Goal: Check status: Check status

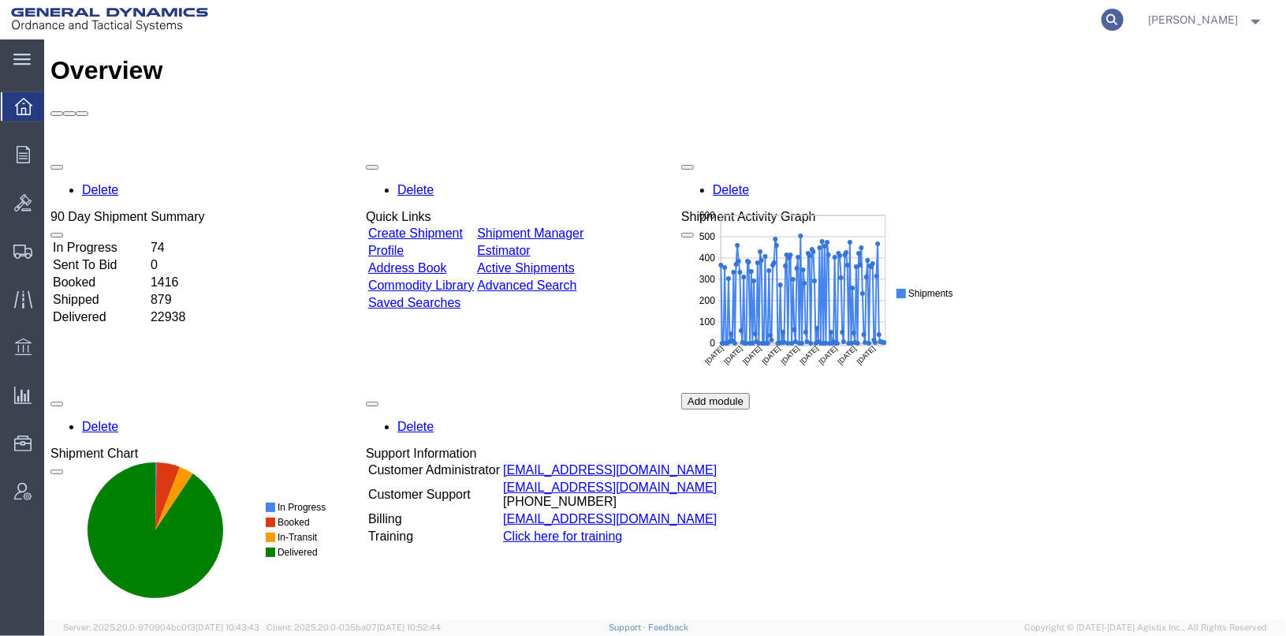
click at [1124, 16] on icon at bounding box center [1113, 20] width 22 height 22
paste input "56908855"
type input "56908855"
click at [1124, 14] on icon at bounding box center [1113, 20] width 22 height 22
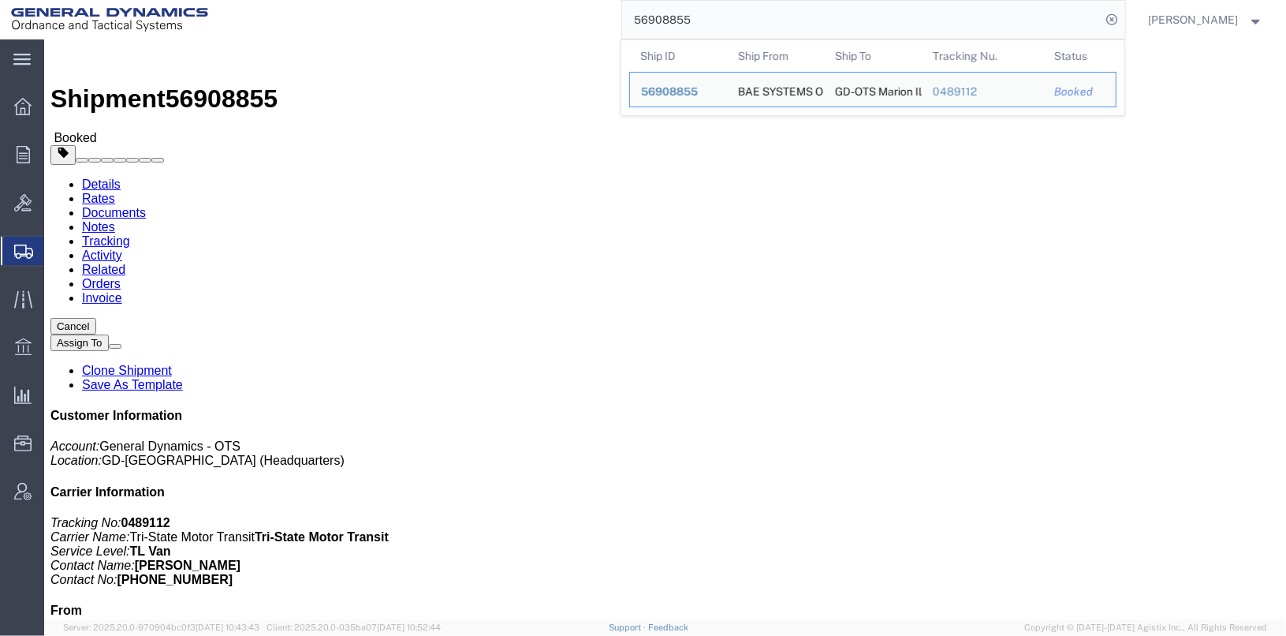
drag, startPoint x: 790, startPoint y: 205, endPoint x: 841, endPoint y: 199, distance: 51.5
click p "Project: M119A2 OP1 Purchase Order: 40317 Project Number: 30100307"
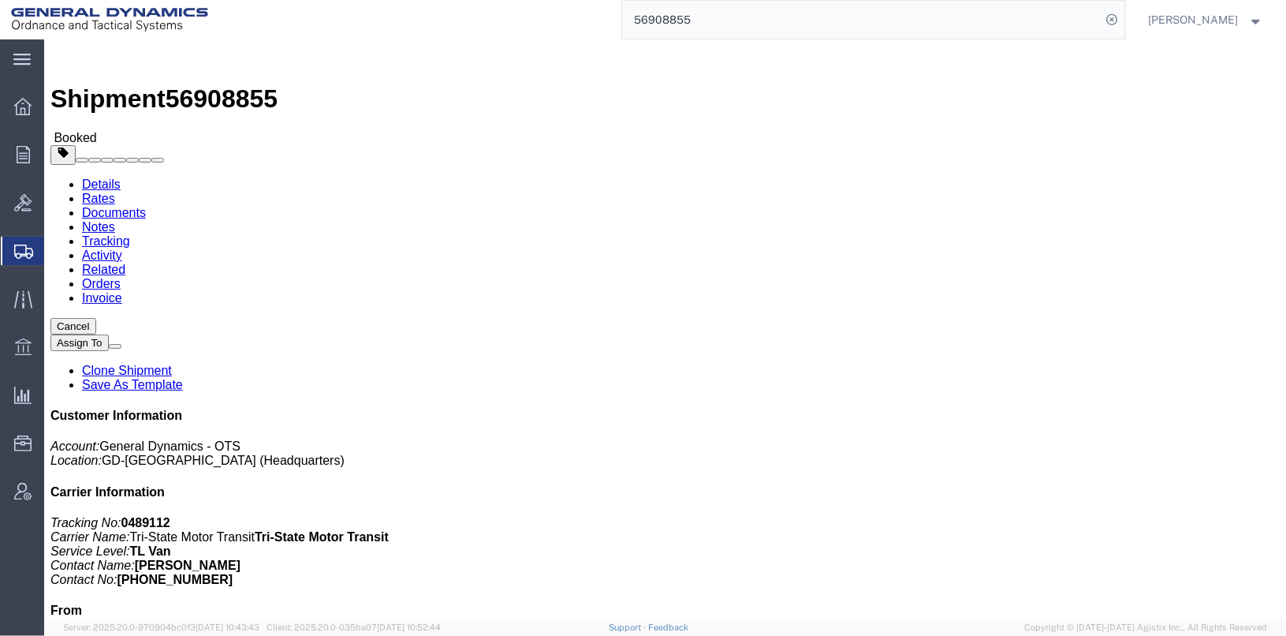
drag, startPoint x: 841, startPoint y: 199, endPoint x: 833, endPoint y: 203, distance: 9.5
drag, startPoint x: 833, startPoint y: 203, endPoint x: 824, endPoint y: 209, distance: 10.3
click b "30100307"
drag, startPoint x: 840, startPoint y: 203, endPoint x: 791, endPoint y: 204, distance: 48.9
click p "Project: M119A2 OP1 Purchase Order: 40317 Project Number: 30100307"
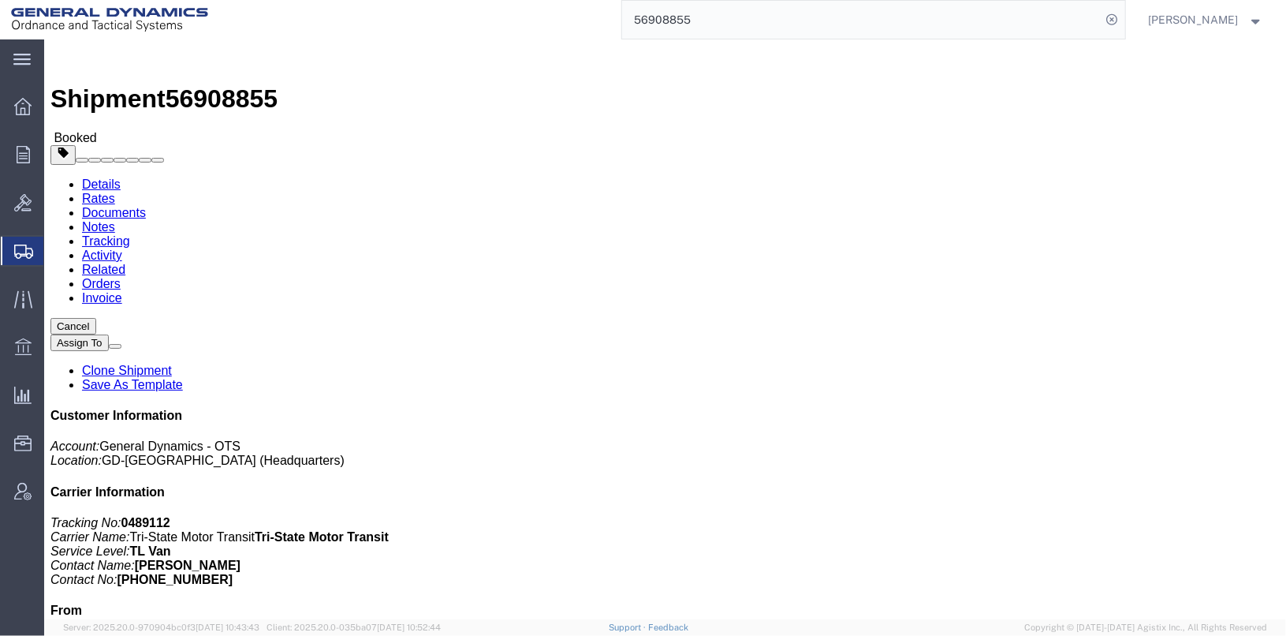
drag, startPoint x: 798, startPoint y: 206, endPoint x: 787, endPoint y: 221, distance: 18.6
click div "Ship From BAE SYSTEMS ORDNANCE SYSTEMS ([PERSON_NAME]) BAE SYSTEMS ORDNANCE SYS…"
click b "30100307"
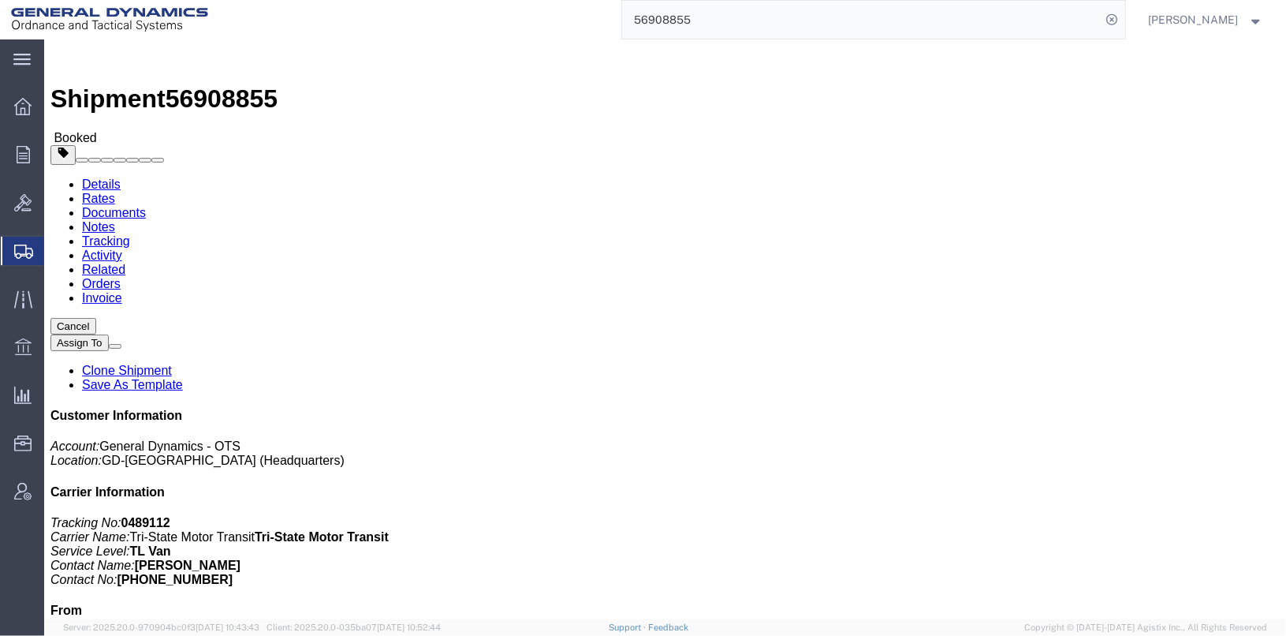
click b "30100307"
drag, startPoint x: 793, startPoint y: 201, endPoint x: 774, endPoint y: 218, distance: 25.1
click div "References Project: M119A2 OP1 Purchase Order: 40317 Project Number: 30100307 E…"
click h4 "References"
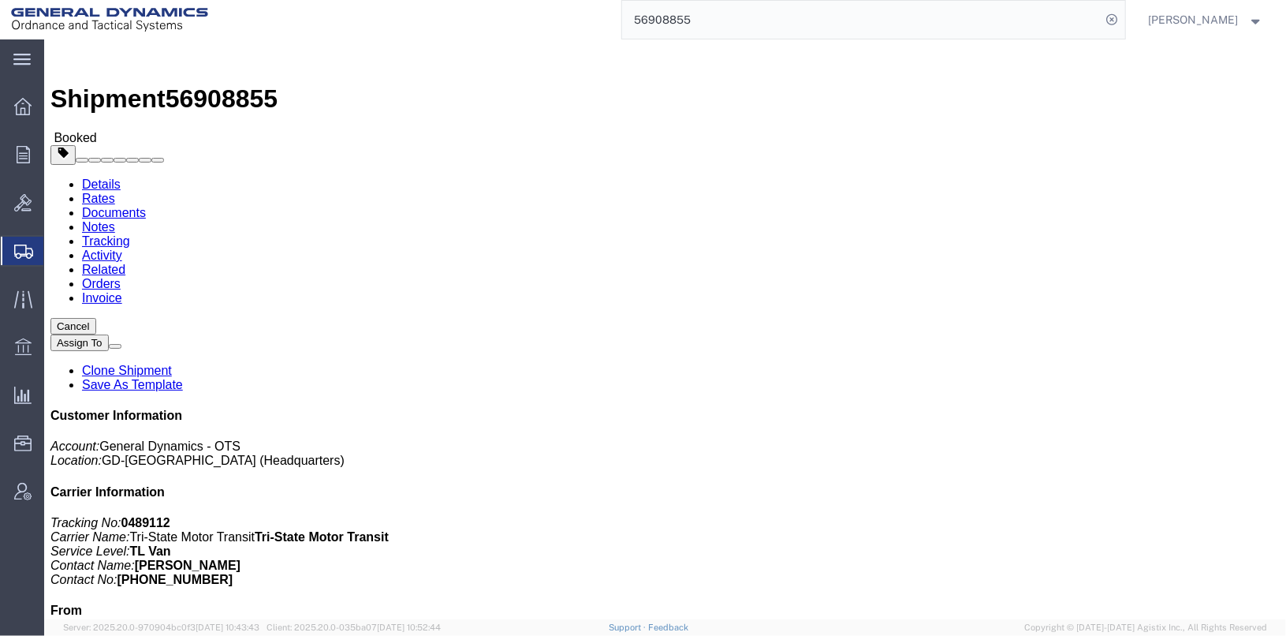
click b "30100307"
drag, startPoint x: 814, startPoint y: 203, endPoint x: 792, endPoint y: 203, distance: 22.1
click b "30100307"
drag, startPoint x: 792, startPoint y: 203, endPoint x: 837, endPoint y: 209, distance: 45.3
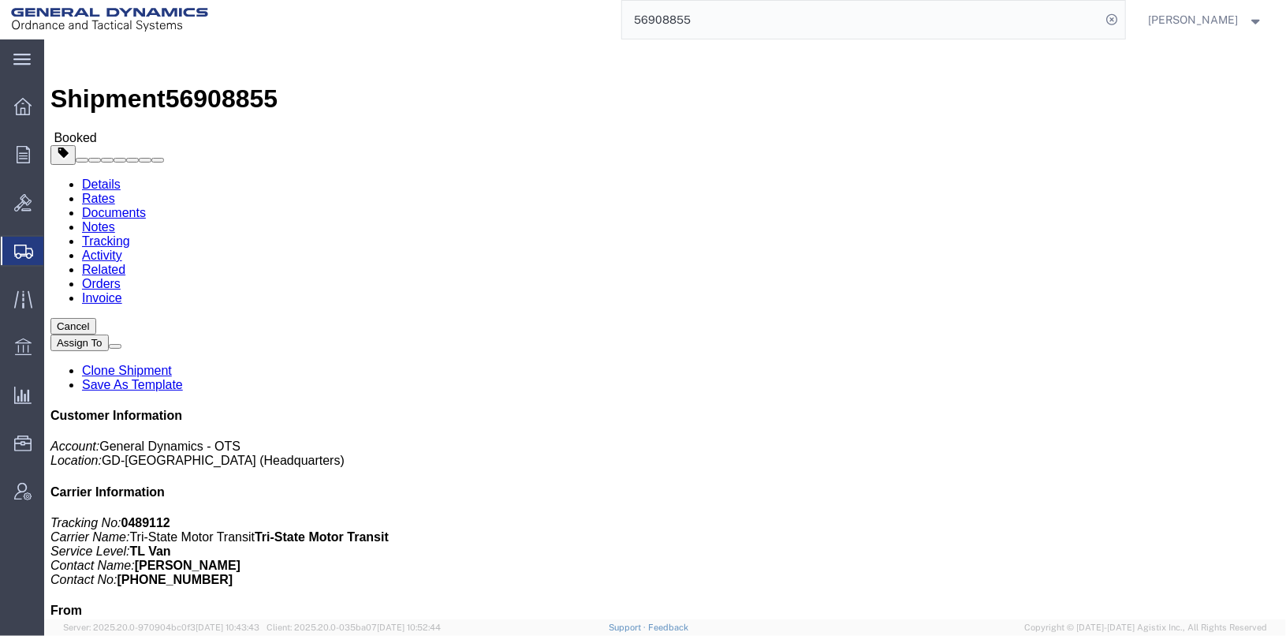
click b "30100307"
copy div "30100307 Edit References Select Account Type Activity ID Airline Appointment Nu…"
